Goal: Task Accomplishment & Management: Manage account settings

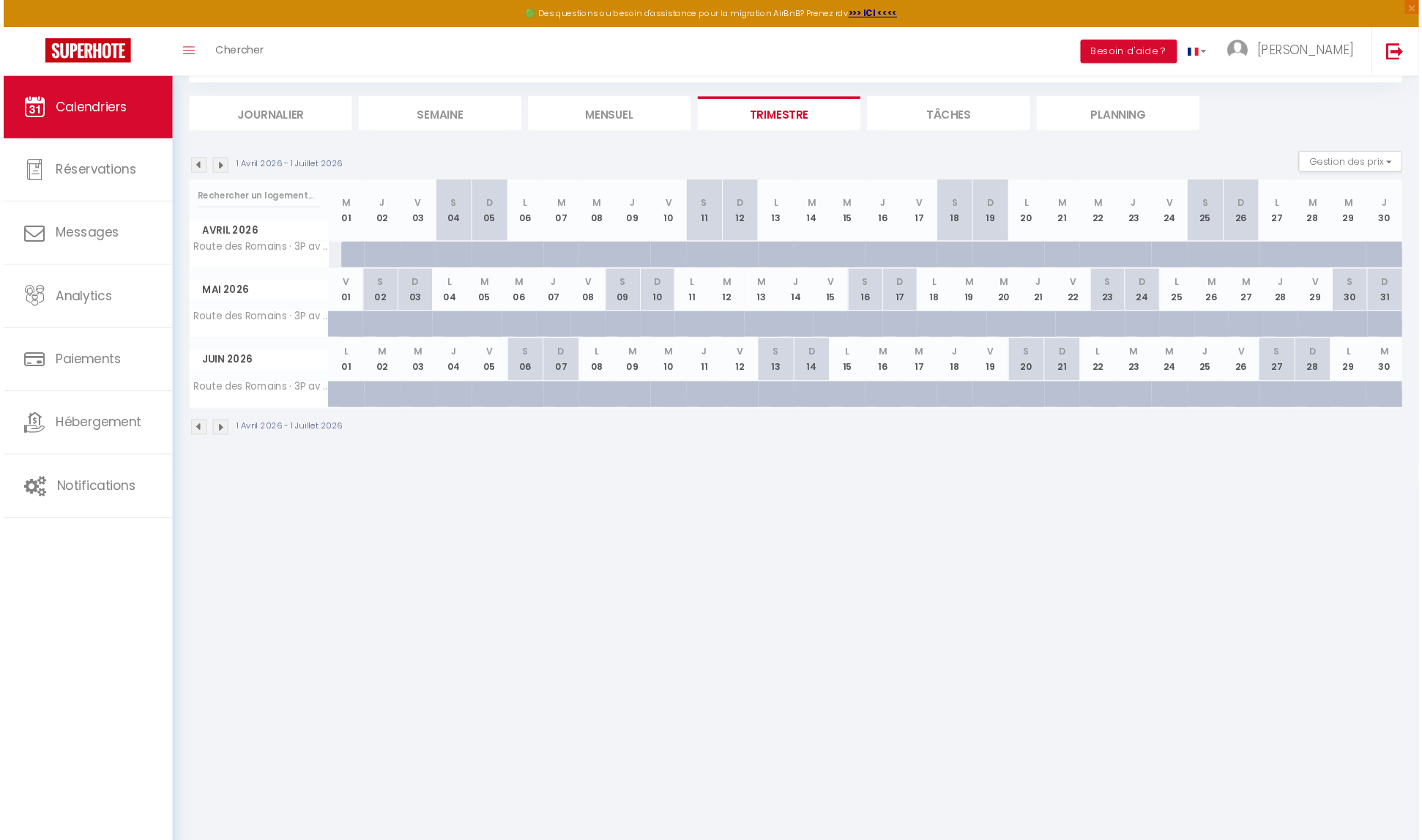
scroll to position [79, 0]
click at [204, 179] on img at bounding box center [205, 173] width 16 height 16
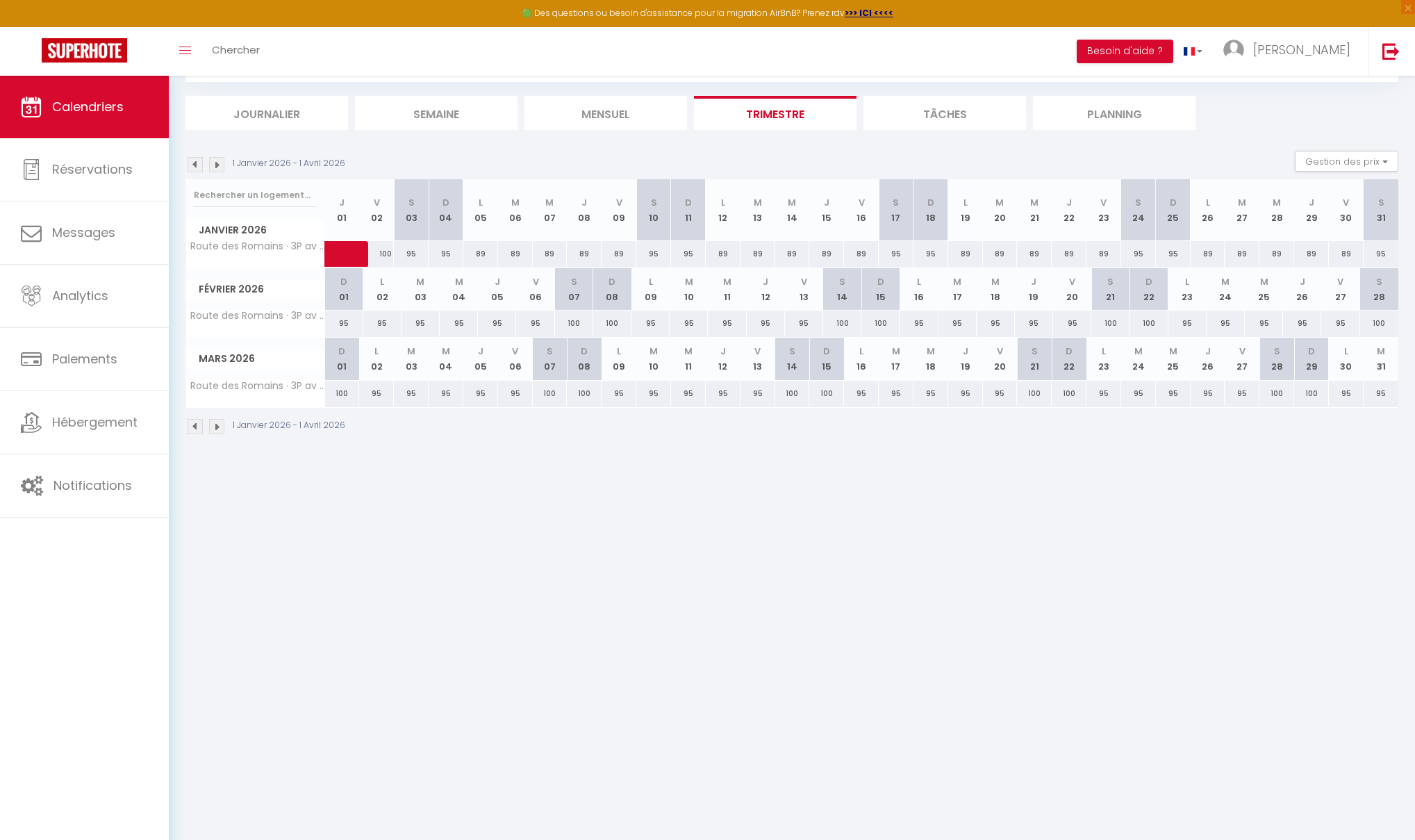
click at [193, 170] on img at bounding box center [195, 164] width 15 height 15
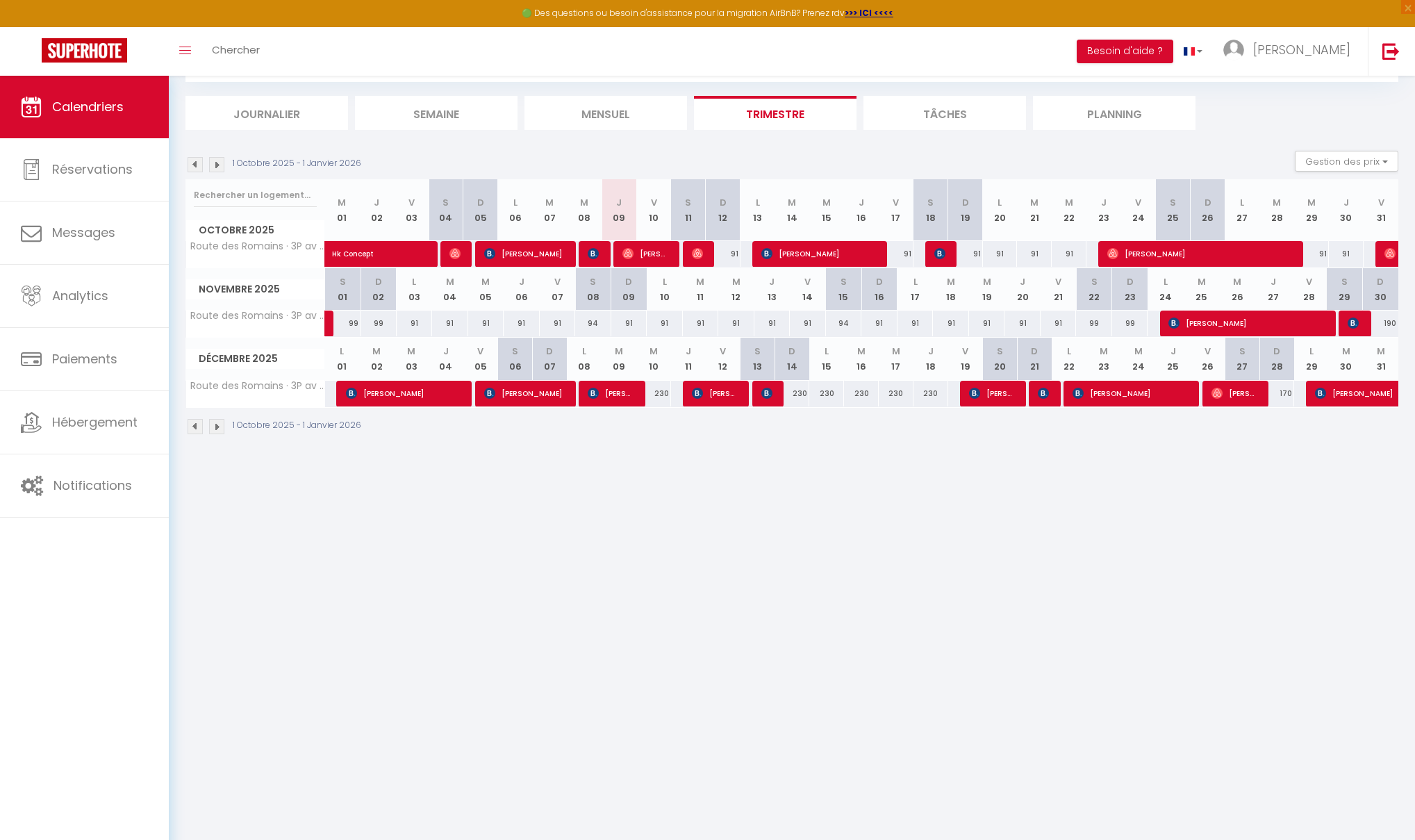
click at [193, 170] on img at bounding box center [195, 164] width 15 height 15
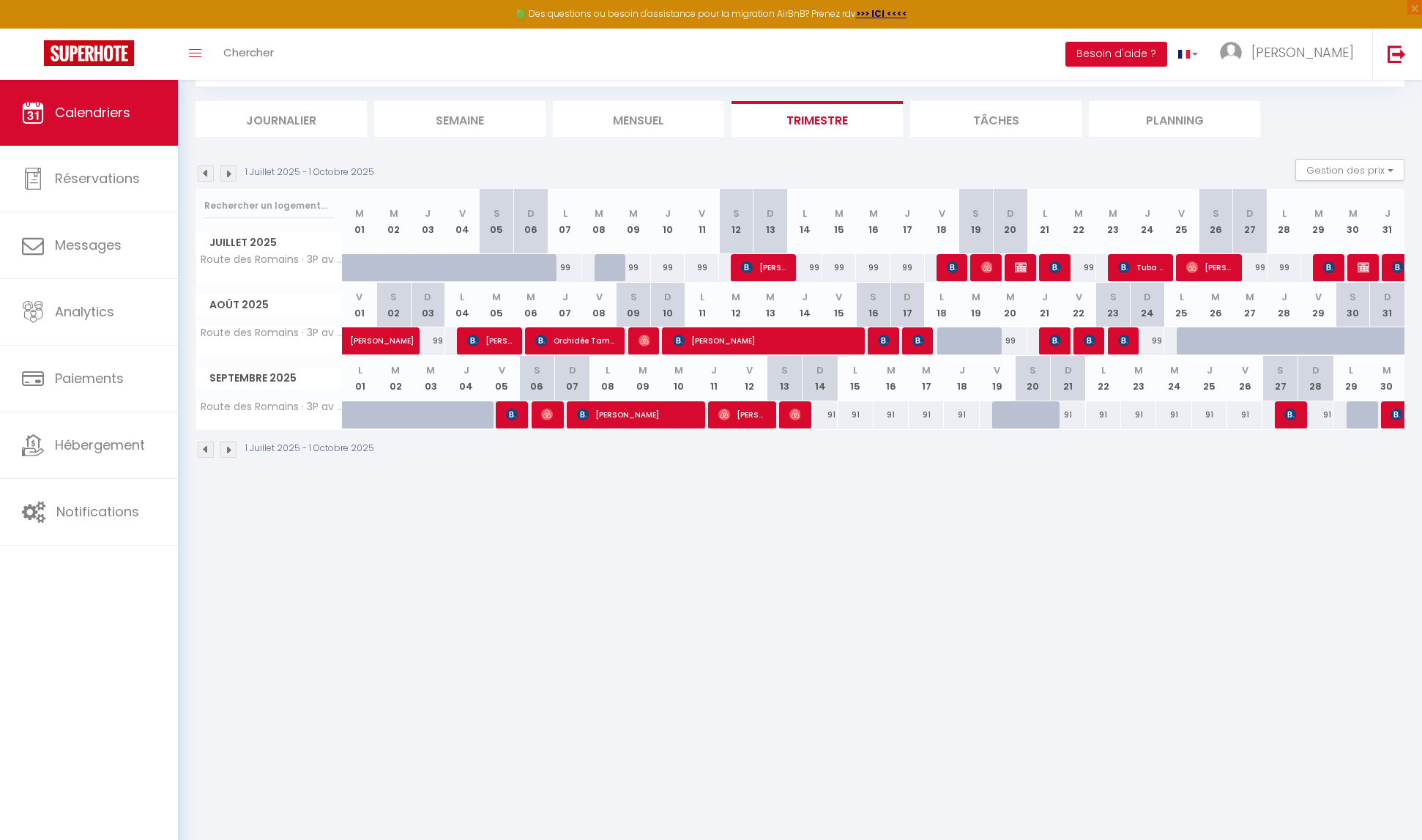
click at [663, 501] on body "🟢 Des questions ou besoin d'assistance pour la migration AirBnB? Prenez rdv >>>…" at bounding box center [711, 420] width 1422 height 840
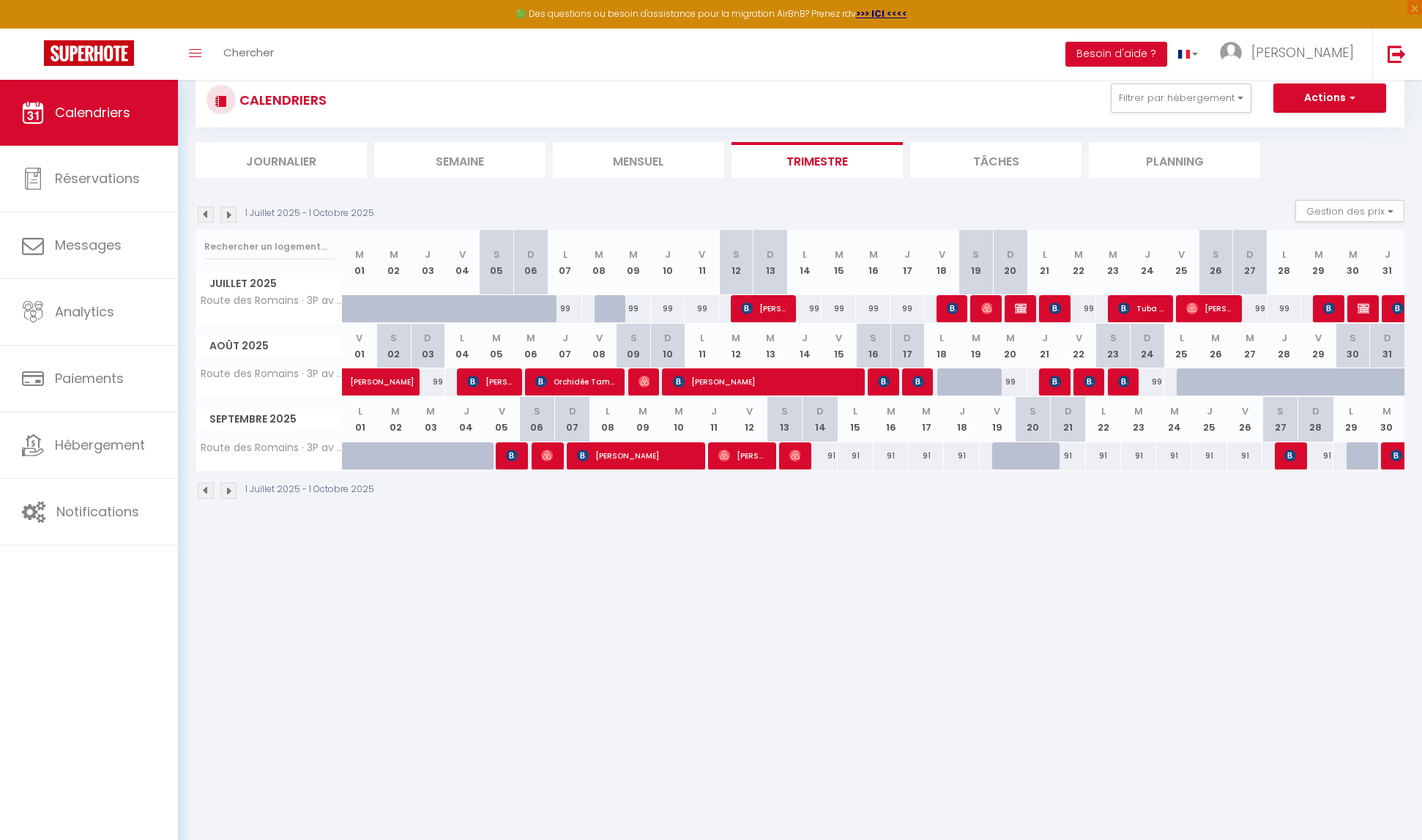
scroll to position [73, 0]
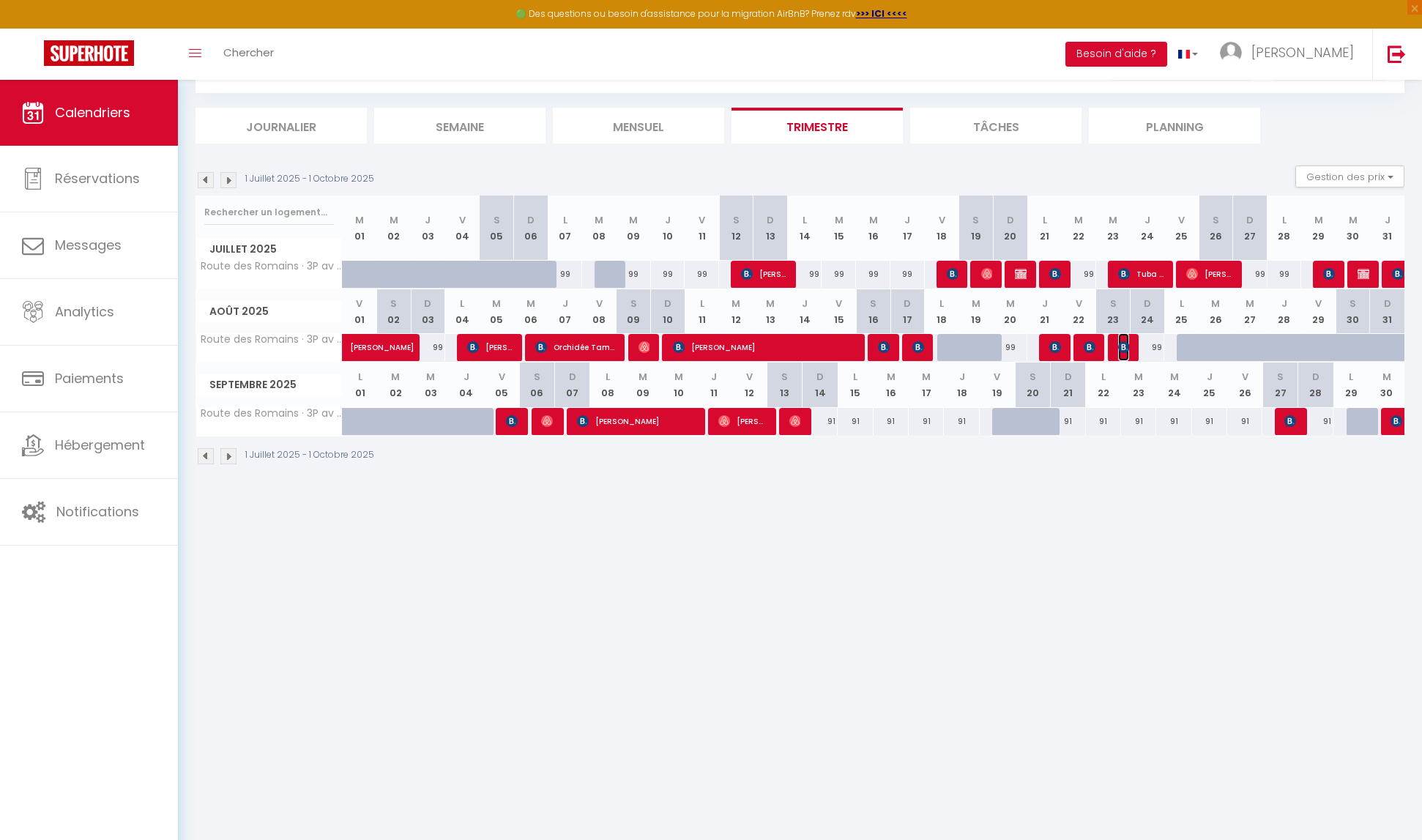
click at [1123, 350] on img at bounding box center [1123, 347] width 11 height 11
select select "OK"
select select "0"
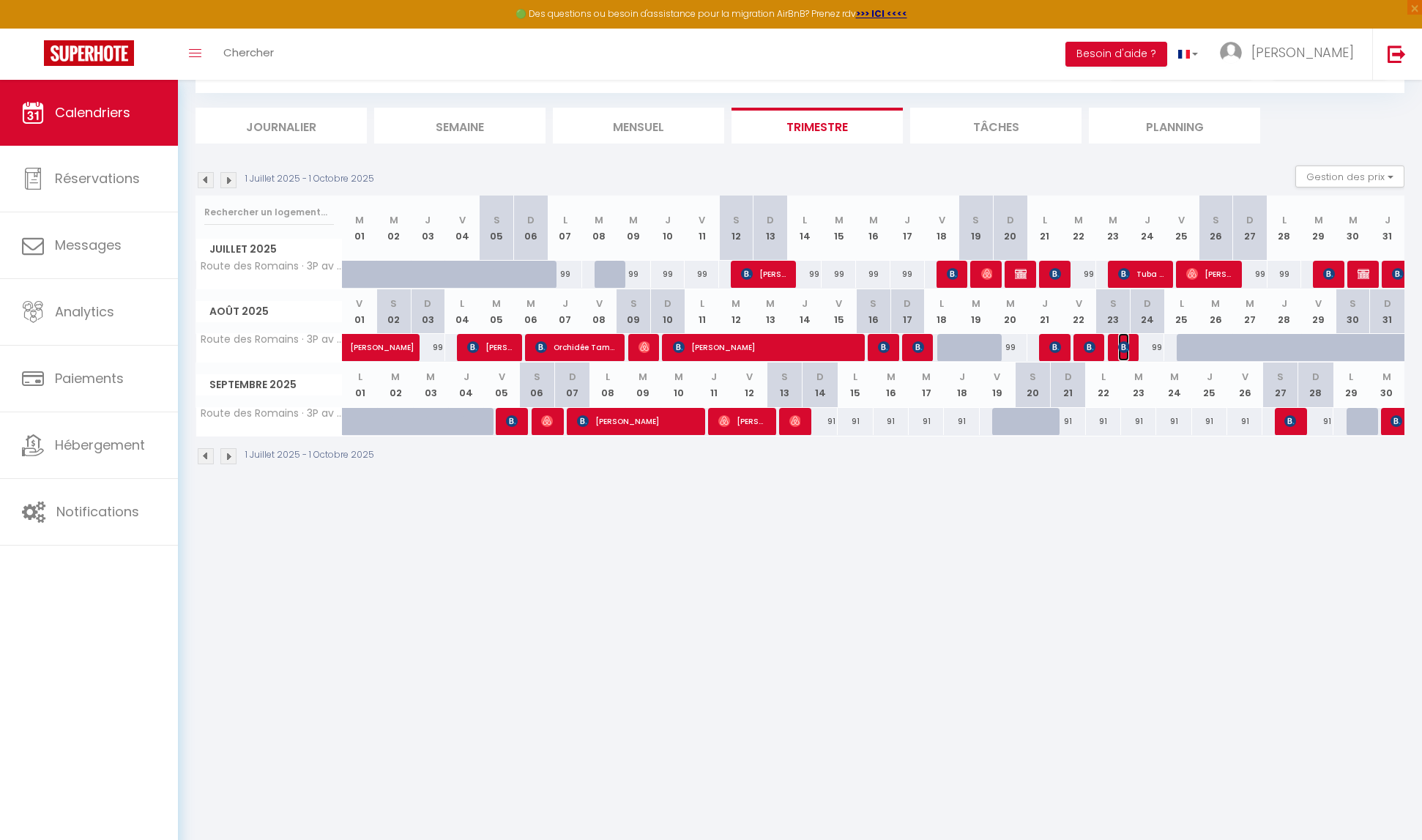
select select "1"
select select
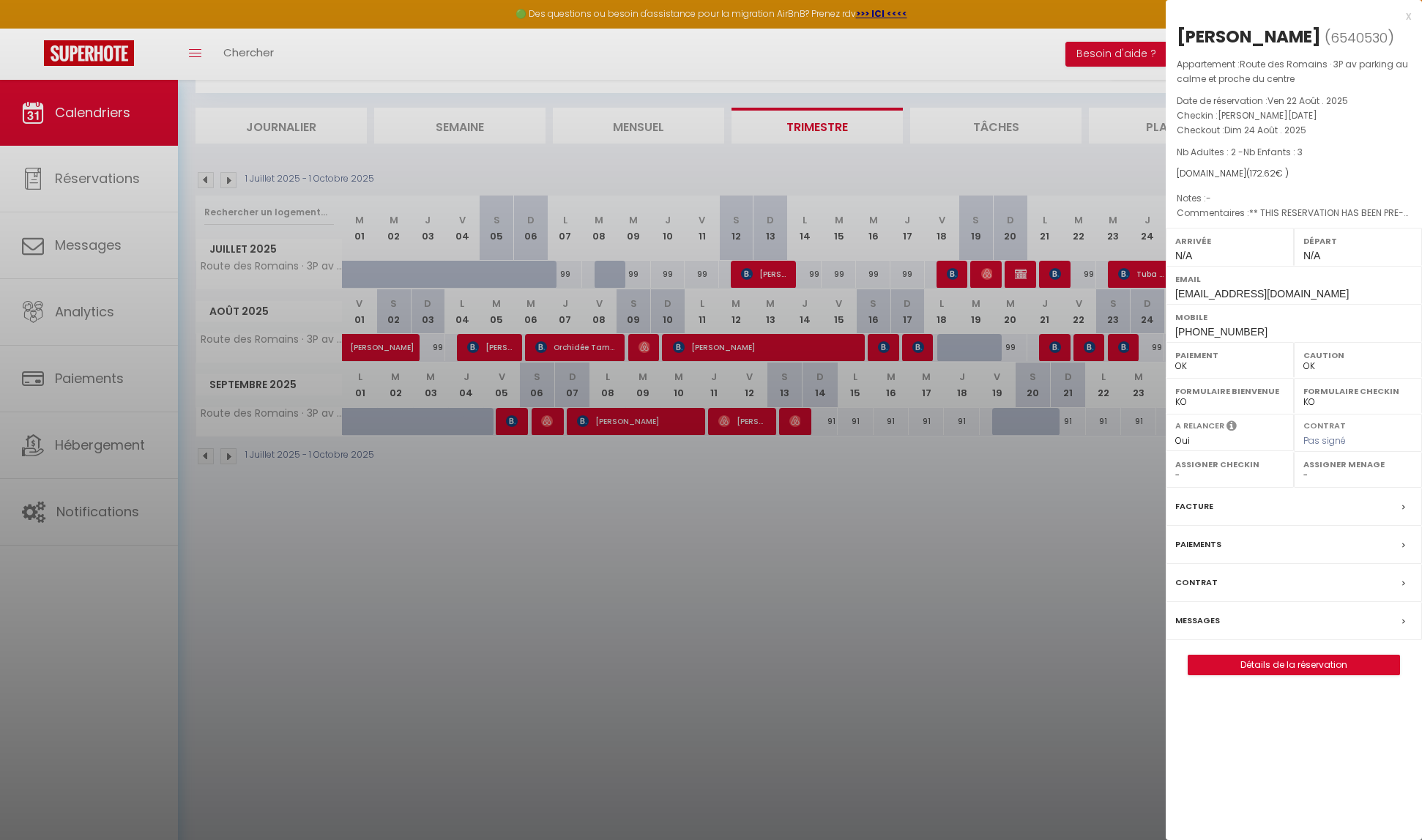
click at [1096, 351] on div at bounding box center [711, 420] width 1422 height 840
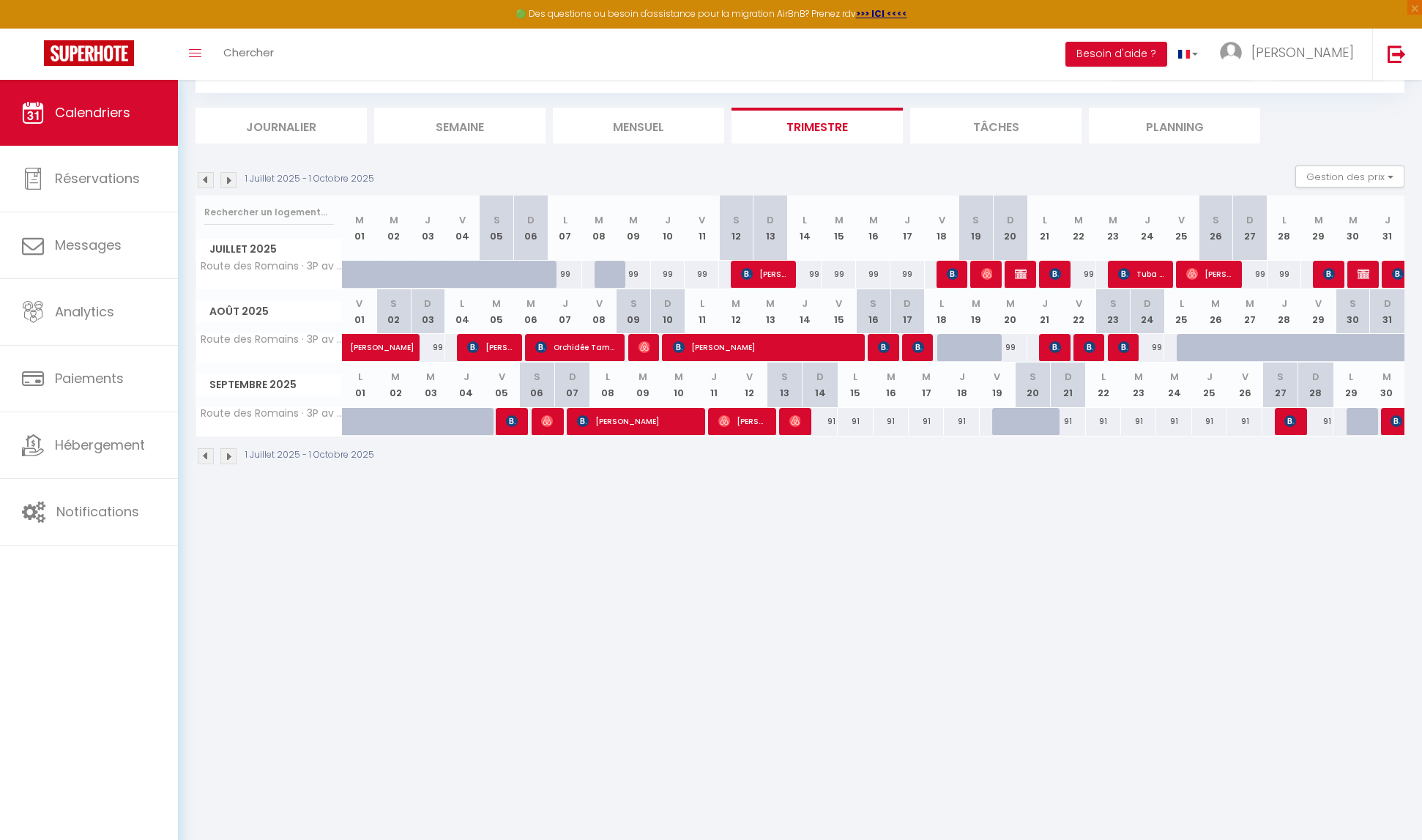
click at [1096, 351] on div at bounding box center [1087, 348] width 34 height 28
click at [1088, 353] on img at bounding box center [1089, 347] width 11 height 11
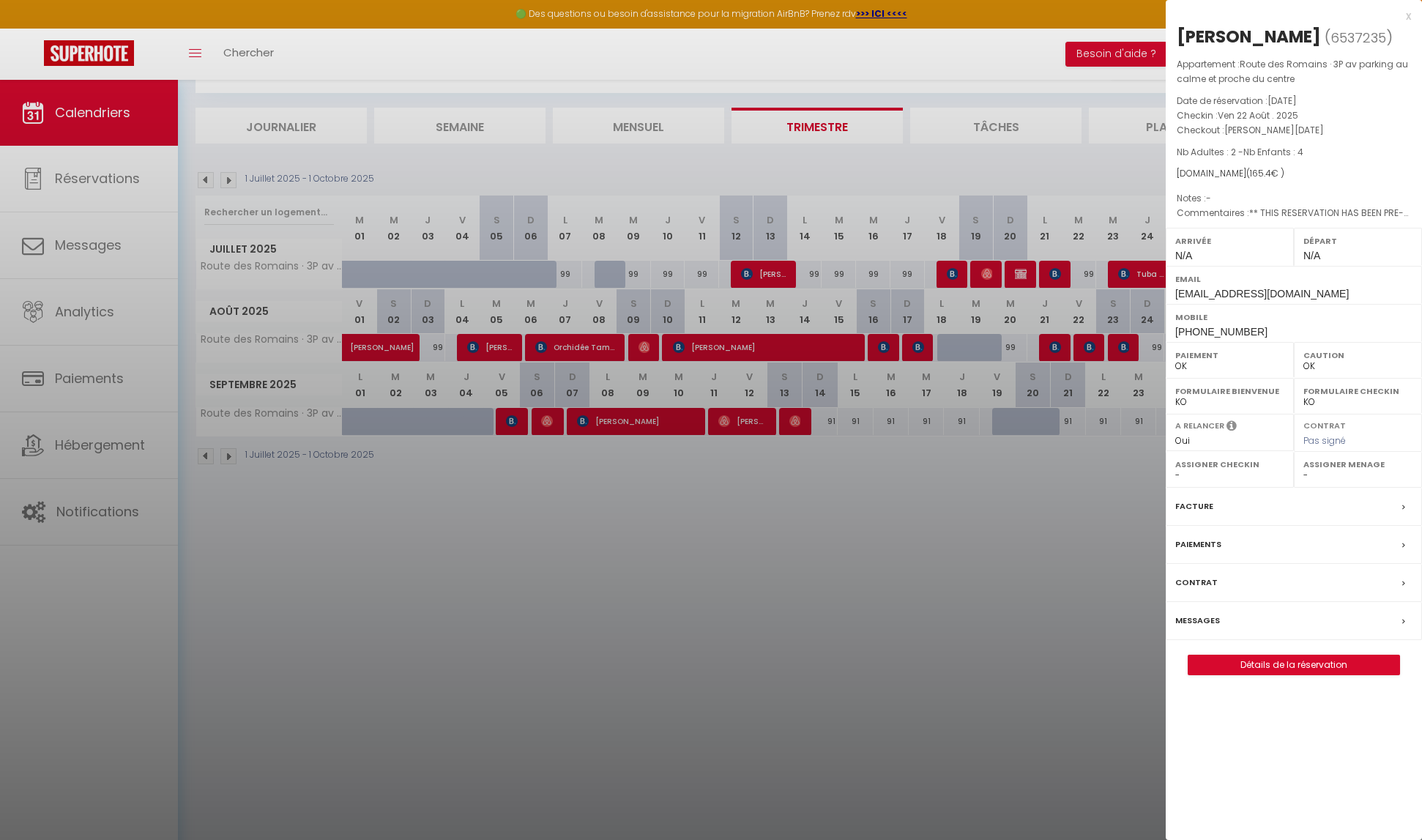
click at [1057, 348] on div at bounding box center [711, 420] width 1422 height 840
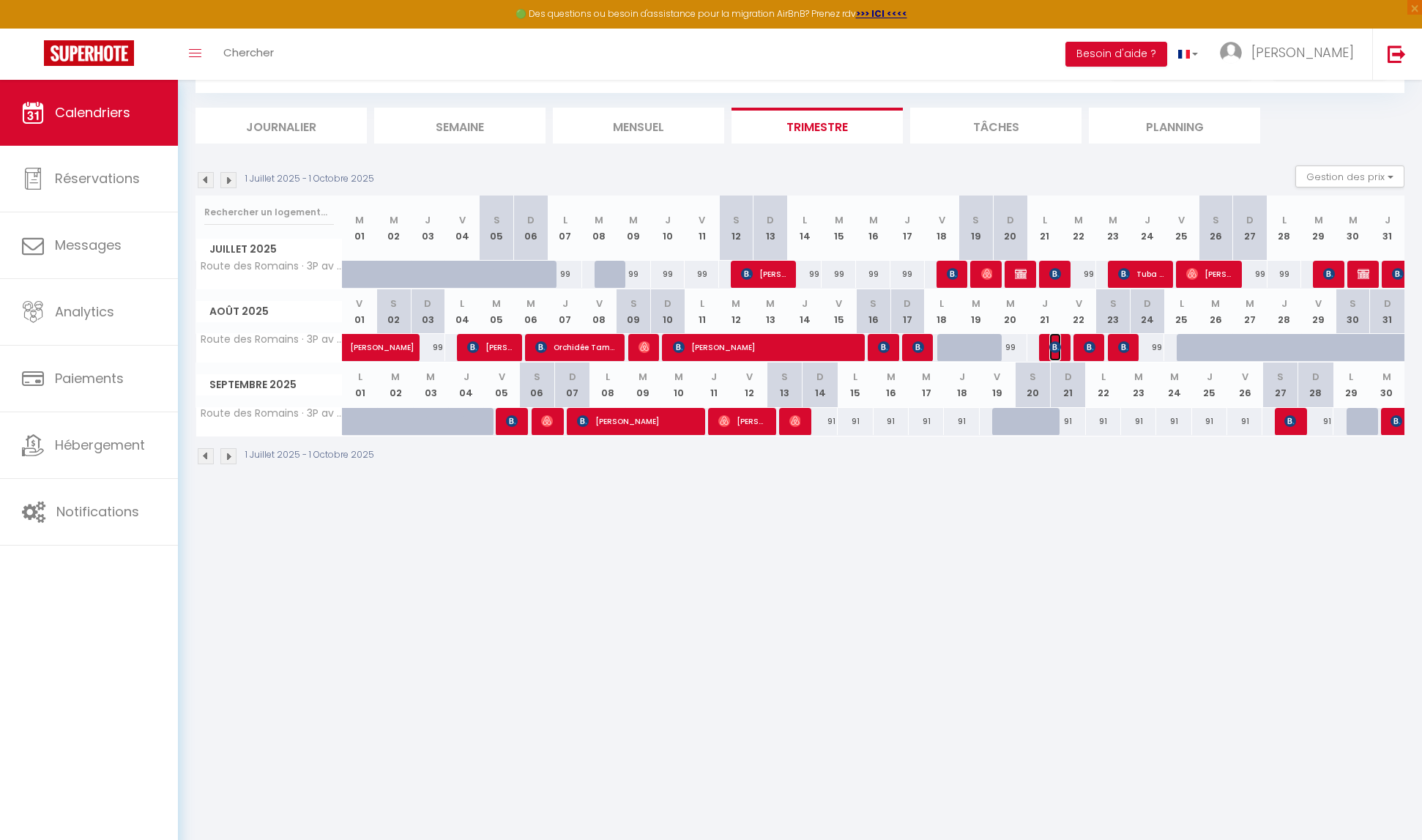
click at [1057, 348] on img at bounding box center [1055, 347] width 11 height 11
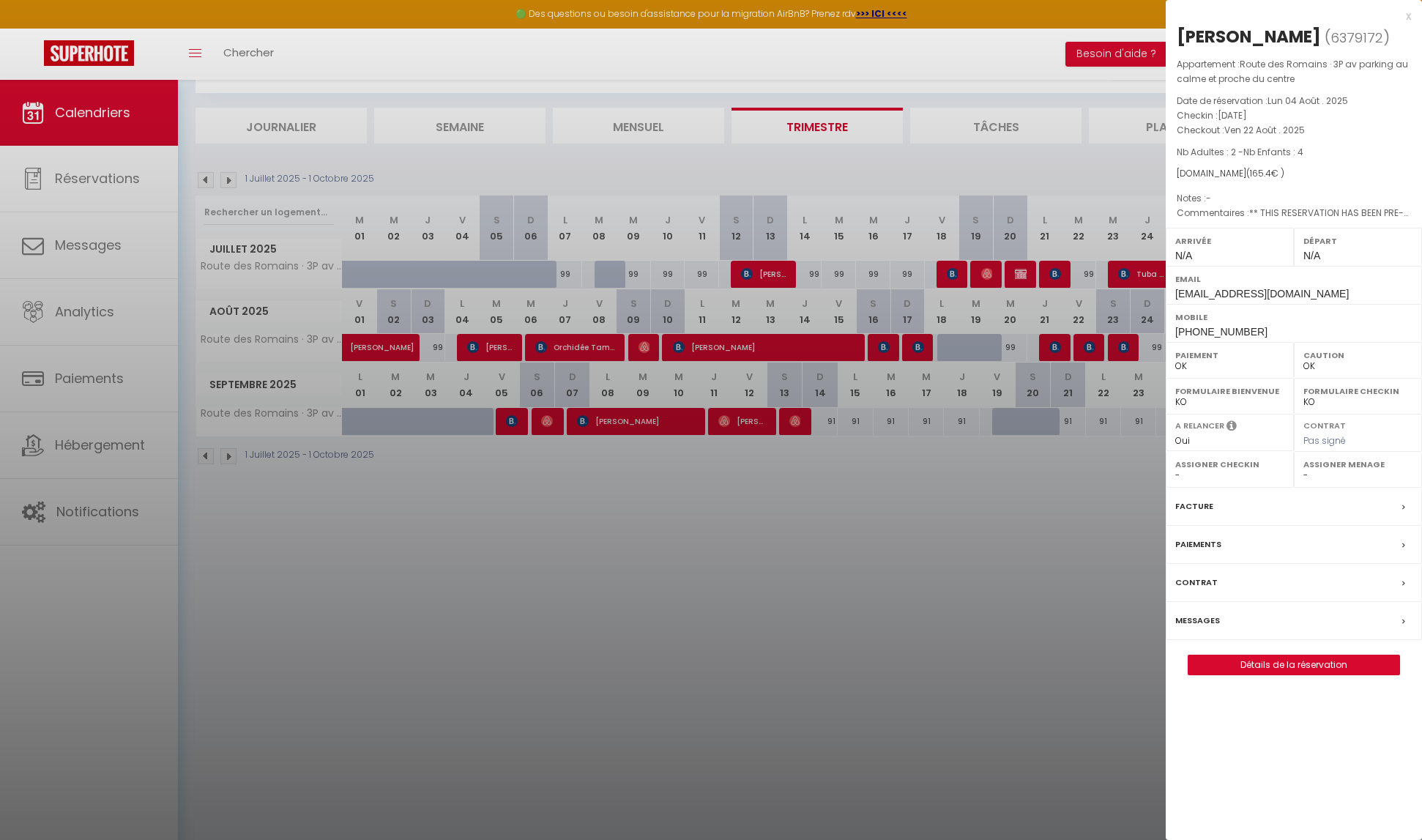
click at [1067, 497] on div at bounding box center [711, 420] width 1422 height 840
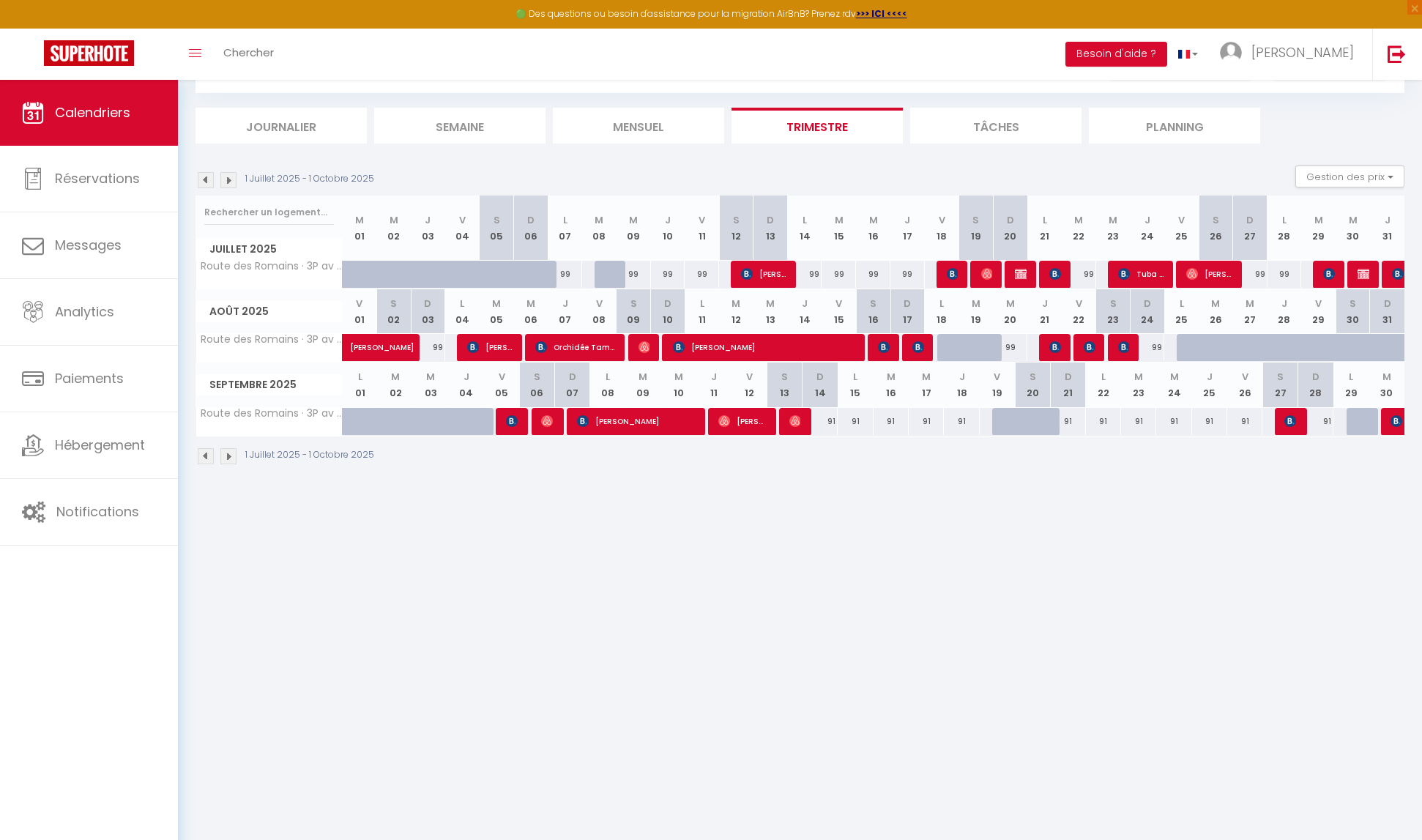
click at [1368, 446] on div "1 Juillet 2025 - 1 Octobre 2025" at bounding box center [800, 458] width 1209 height 43
click at [230, 182] on img at bounding box center [228, 180] width 16 height 16
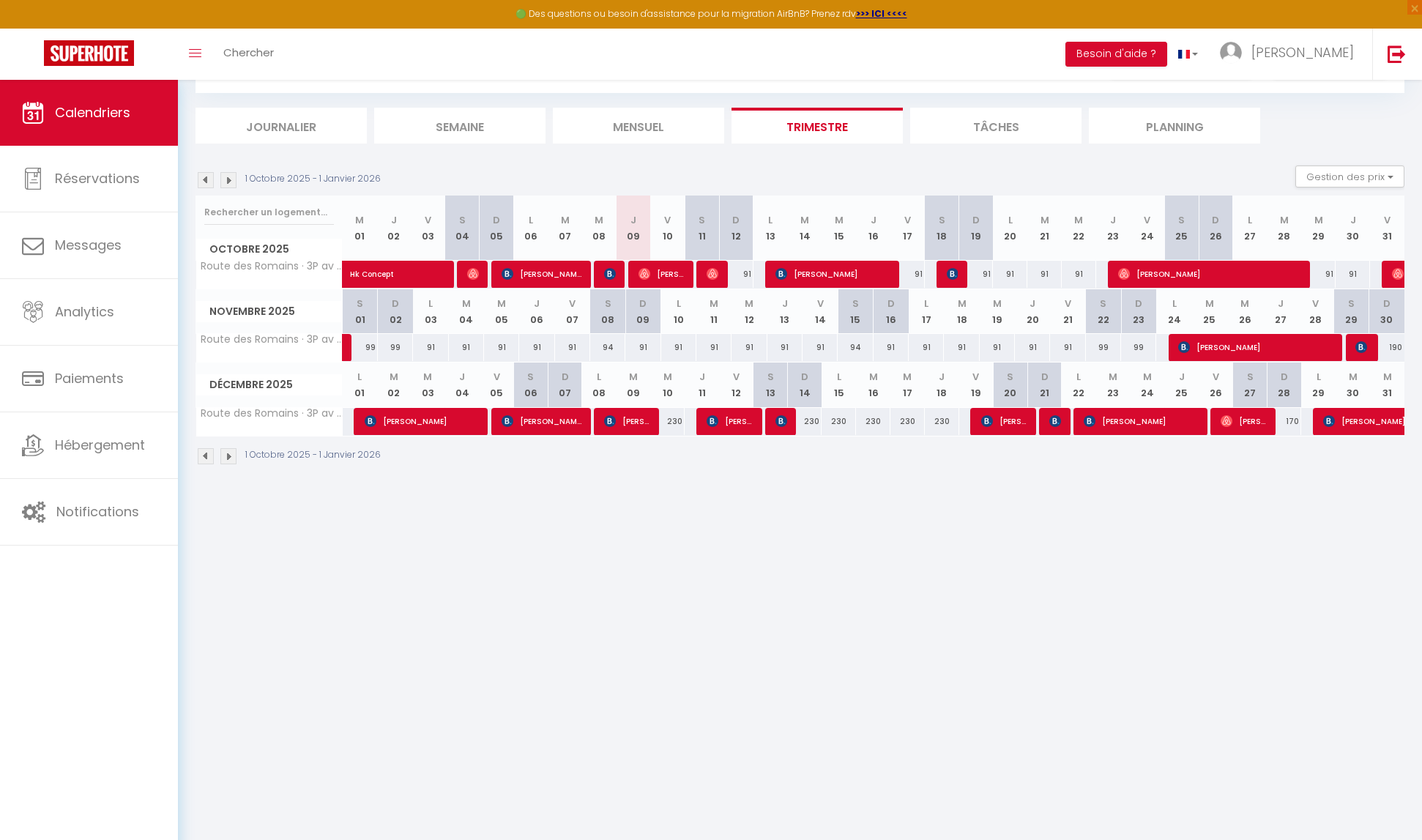
click at [505, 638] on body "🟢 Des questions ou besoin d'assistance pour la migration AirBnB? Prenez rdv >>>…" at bounding box center [711, 427] width 1422 height 840
click at [207, 182] on img at bounding box center [205, 180] width 16 height 16
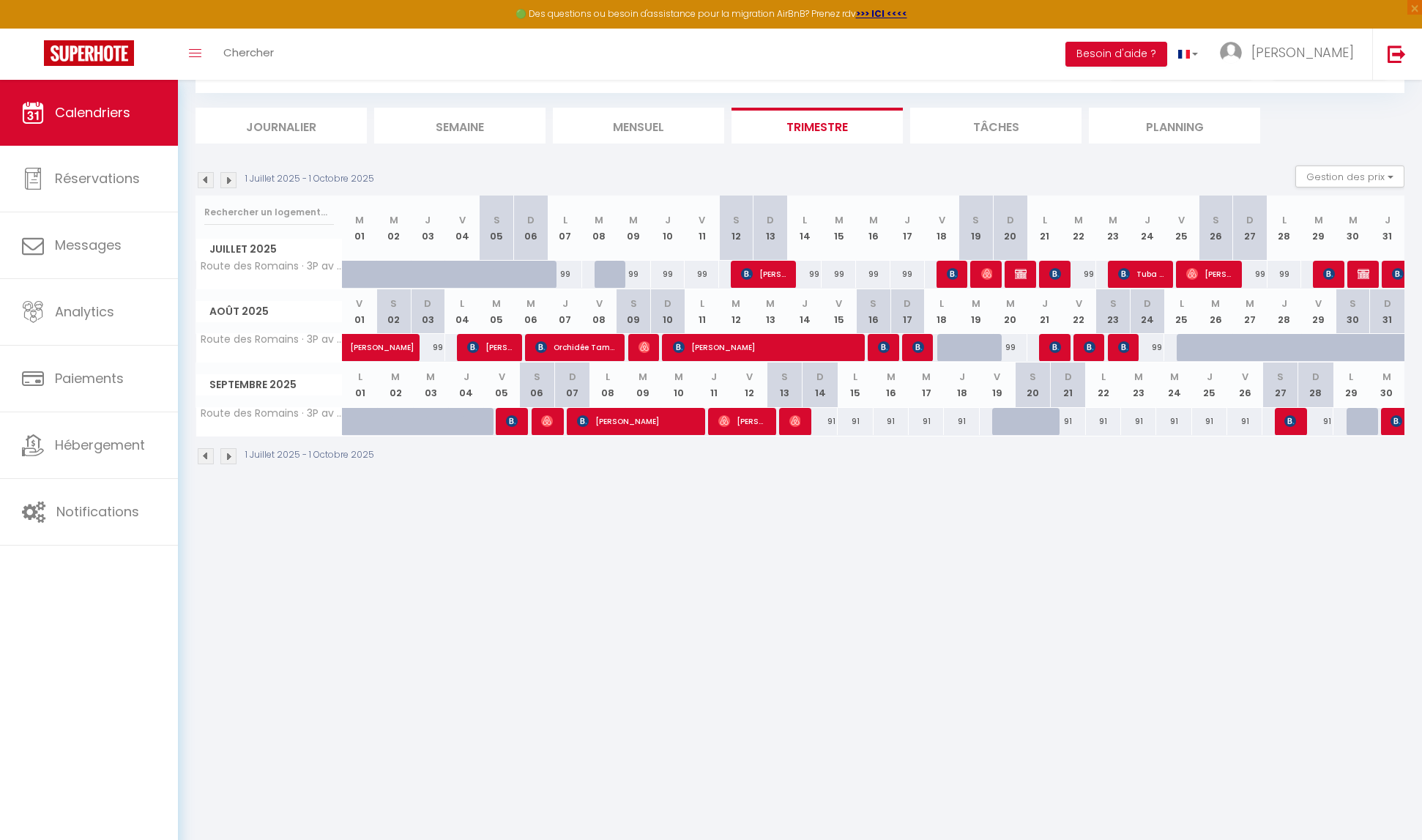
drag, startPoint x: 330, startPoint y: 502, endPoint x: 252, endPoint y: 491, distance: 78.8
click at [324, 502] on body "🟢 Des questions ou besoin d'assistance pour la migration AirBnB? Prenez rdv >>>…" at bounding box center [711, 427] width 1422 height 840
click at [233, 455] on img at bounding box center [228, 456] width 16 height 16
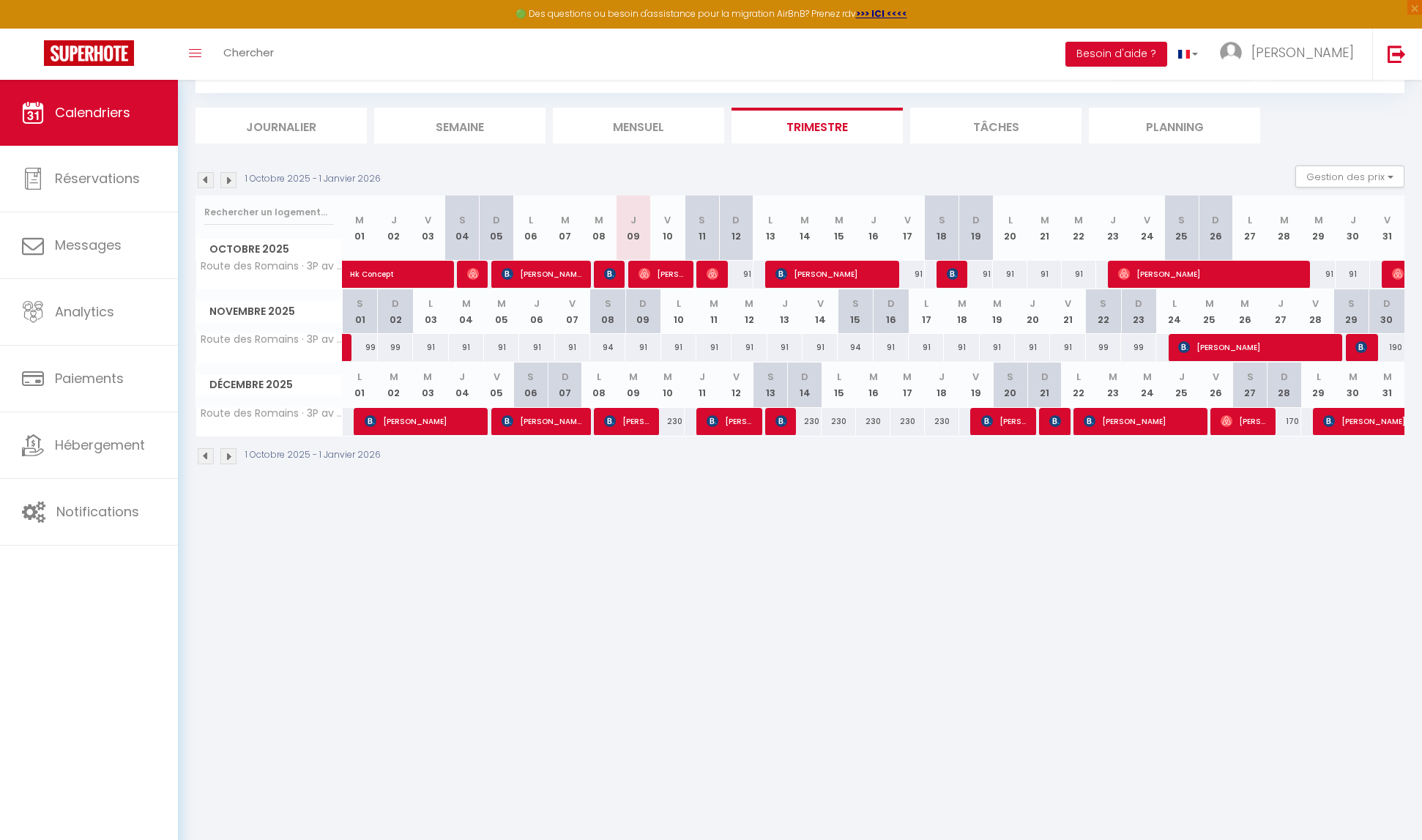
click at [199, 179] on img at bounding box center [205, 180] width 16 height 16
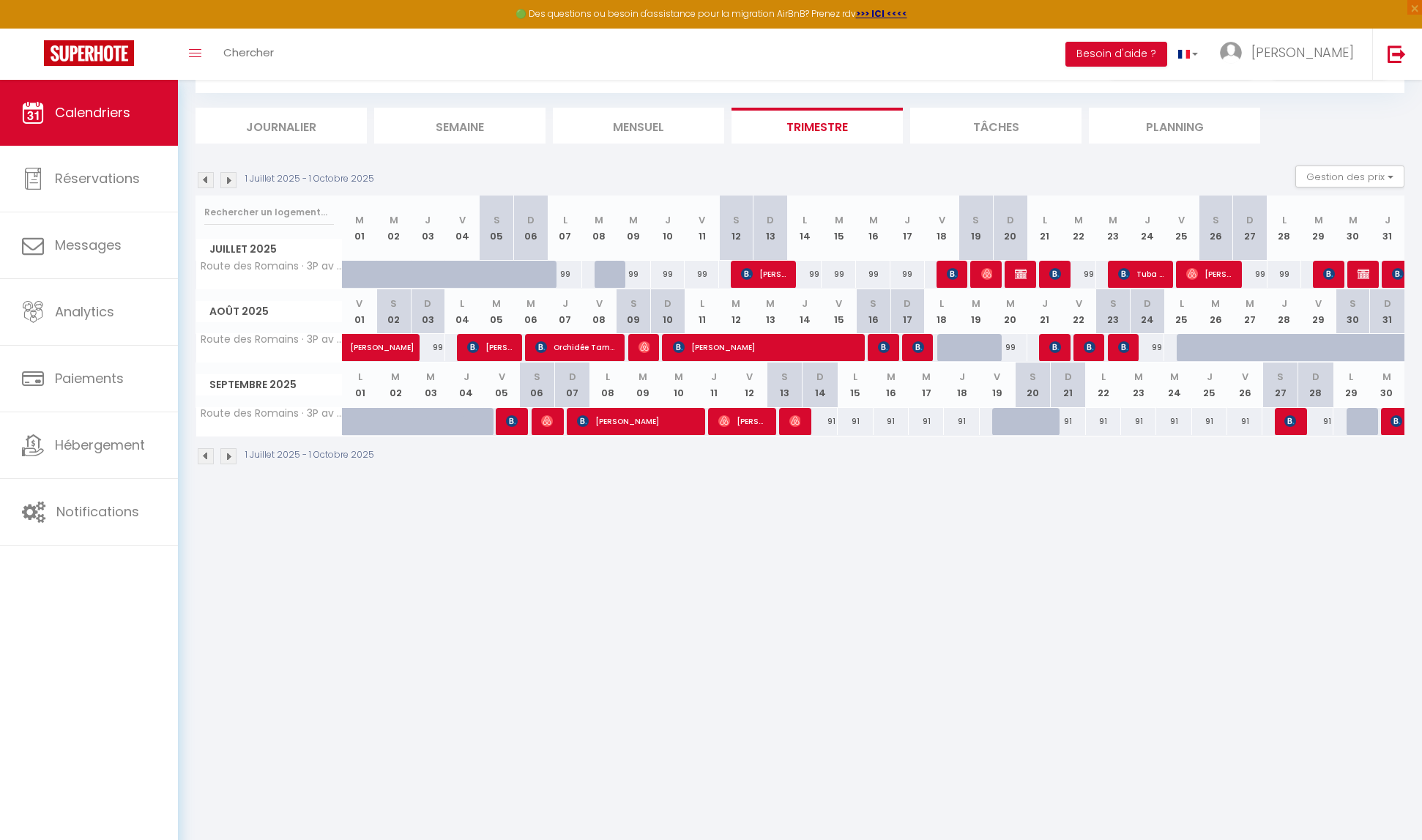
click at [638, 513] on body "🟢 Des questions ou besoin d'assistance pour la migration AirBnB? Prenez rdv >>>…" at bounding box center [711, 427] width 1422 height 840
click at [1363, 279] on img at bounding box center [1363, 273] width 11 height 11
select select "KO"
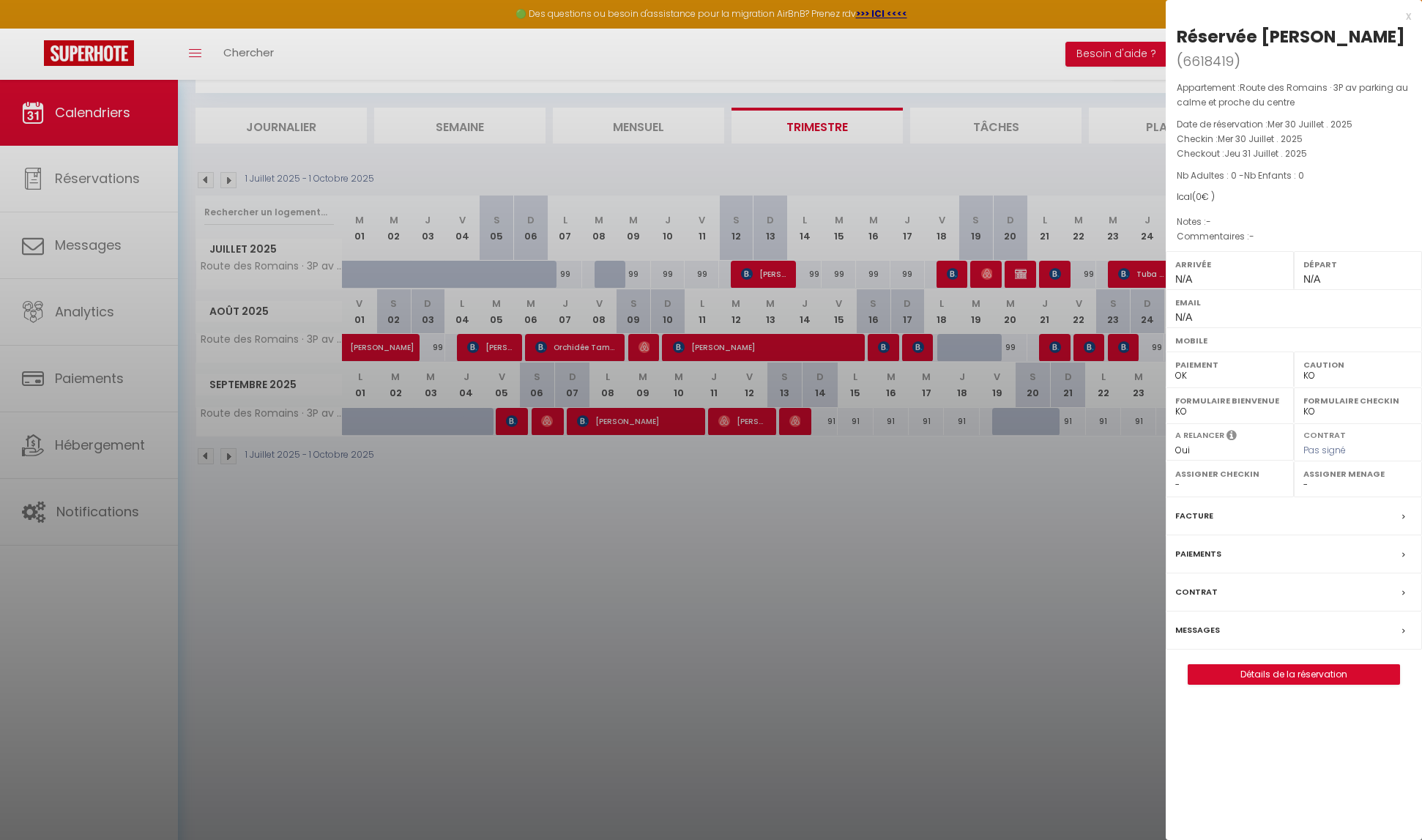
click at [1408, 17] on div "x" at bounding box center [1288, 16] width 245 height 17
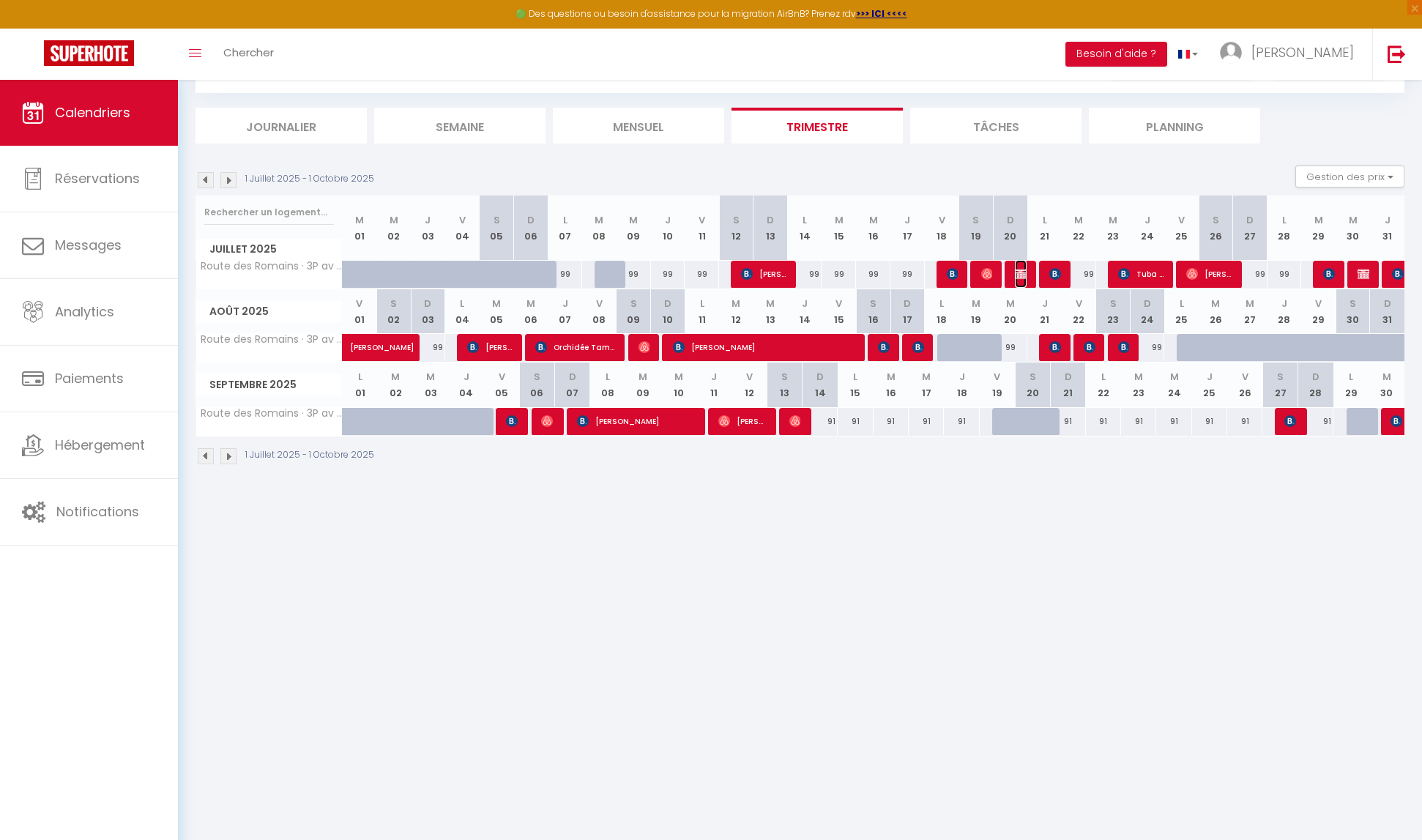
click at [1023, 280] on span "Réservée [PERSON_NAME]" at bounding box center [1020, 274] width 11 height 28
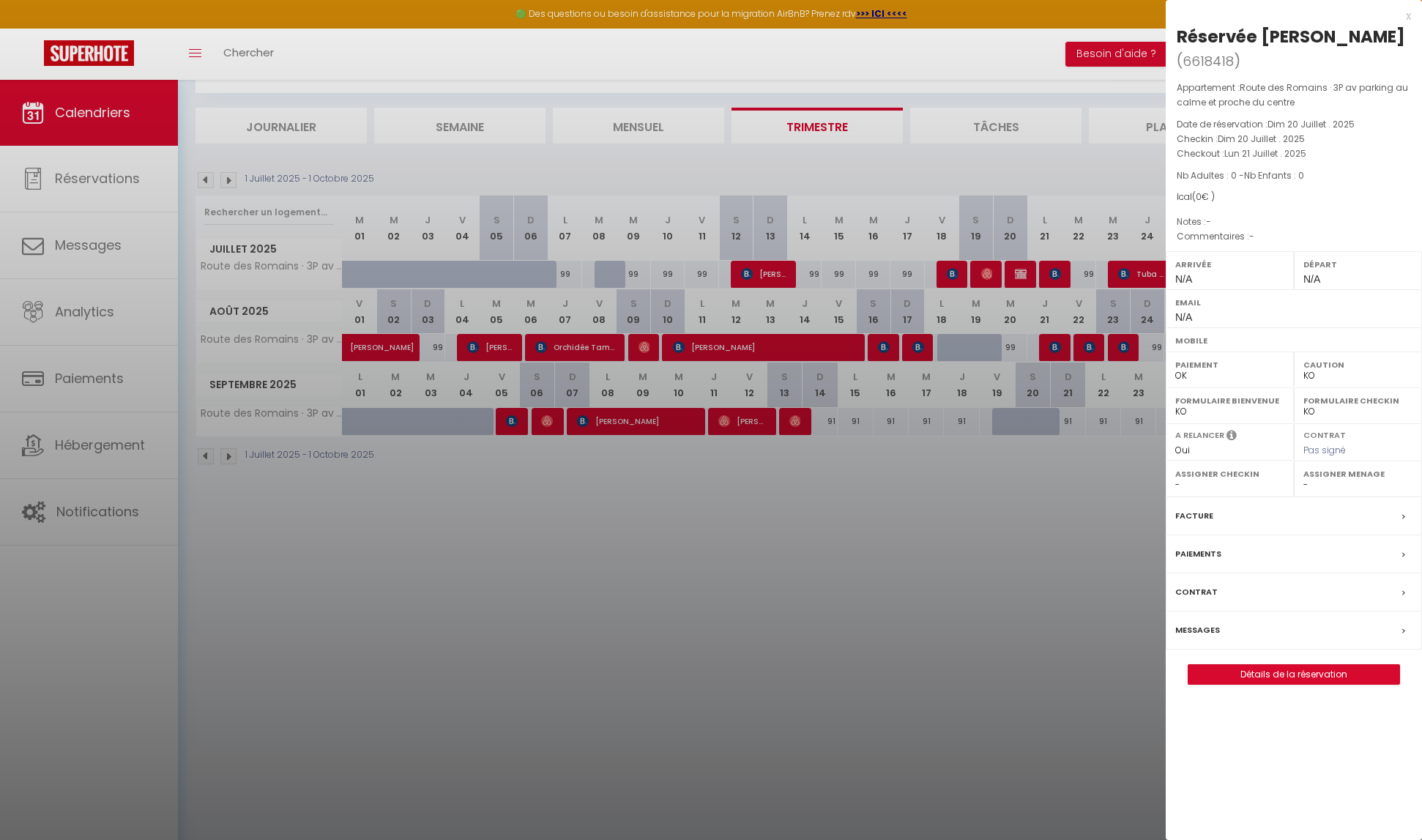
click at [1412, 16] on div "x Réservée [PERSON_NAME] ( 6618418 ) Appartement : Route des Romains · 3P av pa…" at bounding box center [1294, 353] width 256 height 706
click at [1411, 17] on div "x" at bounding box center [1288, 16] width 245 height 17
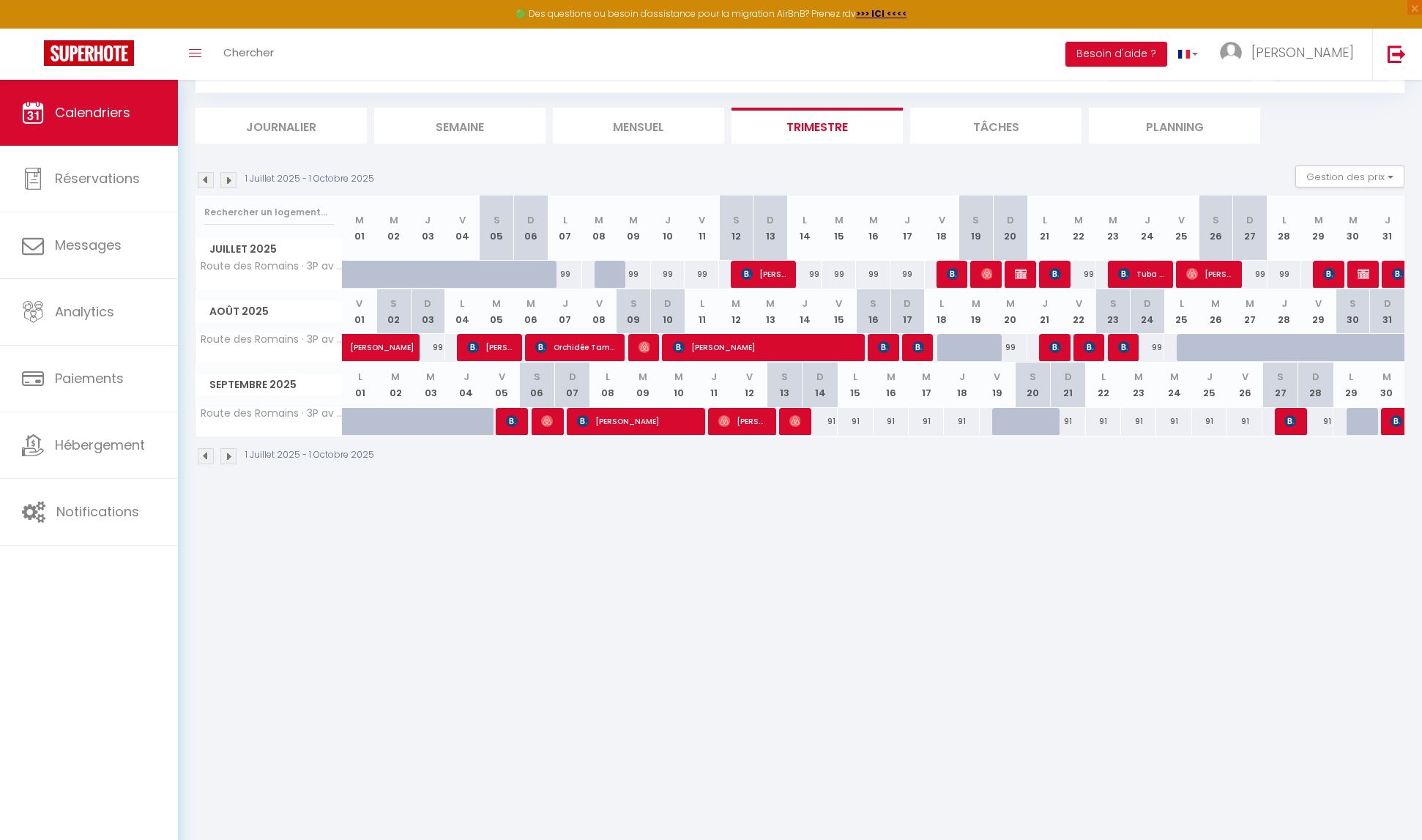
click at [585, 556] on body "🟢 Des questions ou besoin d'assistance pour la migration AirBnB? Prenez rdv >>>…" at bounding box center [711, 427] width 1422 height 840
click at [627, 549] on body "🟢 Des questions ou besoin d'assistance pour la migration AirBnB? Prenez rdv >>>…" at bounding box center [711, 427] width 1422 height 840
click at [628, 541] on body "🟢 Des questions ou besoin d'assistance pour la migration AirBnB? Prenez rdv >>>…" at bounding box center [711, 427] width 1422 height 840
